Goal: Navigation & Orientation: Find specific page/section

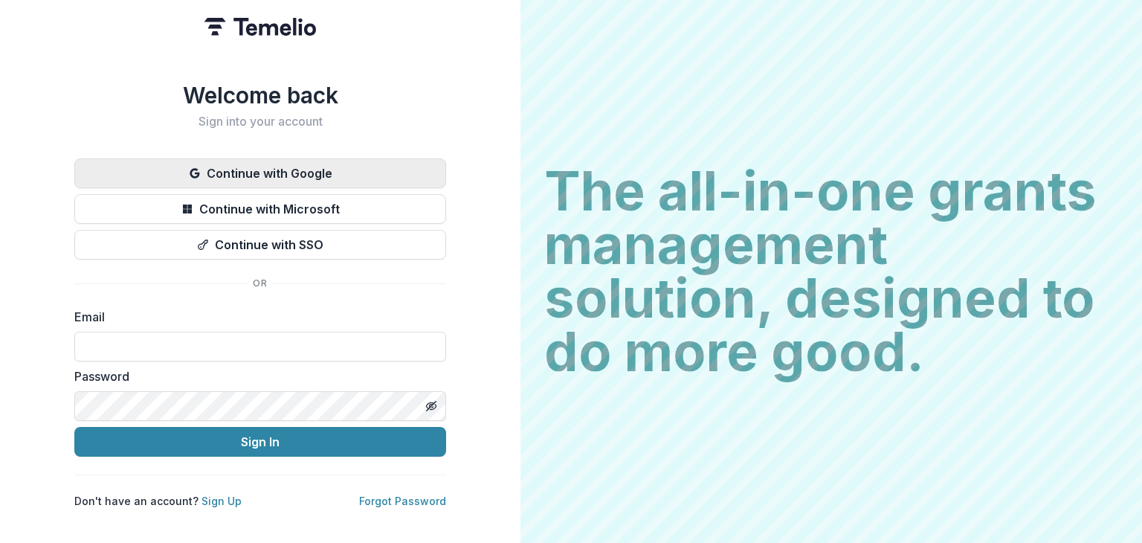
click at [248, 164] on button "Continue with Google" at bounding box center [260, 173] width 372 height 30
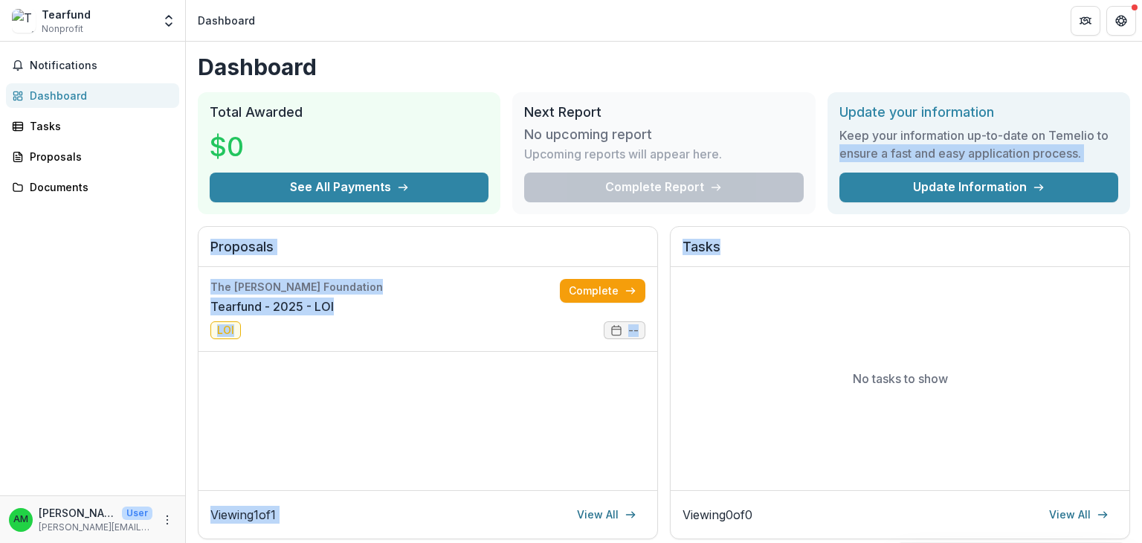
drag, startPoint x: 1142, startPoint y: 135, endPoint x: 1142, endPoint y: 262, distance: 126.4
click at [1142, 262] on div "Dashboard Total Awarded $0 See All Payments Next Report No upcoming report Upco…" at bounding box center [664, 292] width 957 height 501
